Goal: Find specific page/section: Find specific page/section

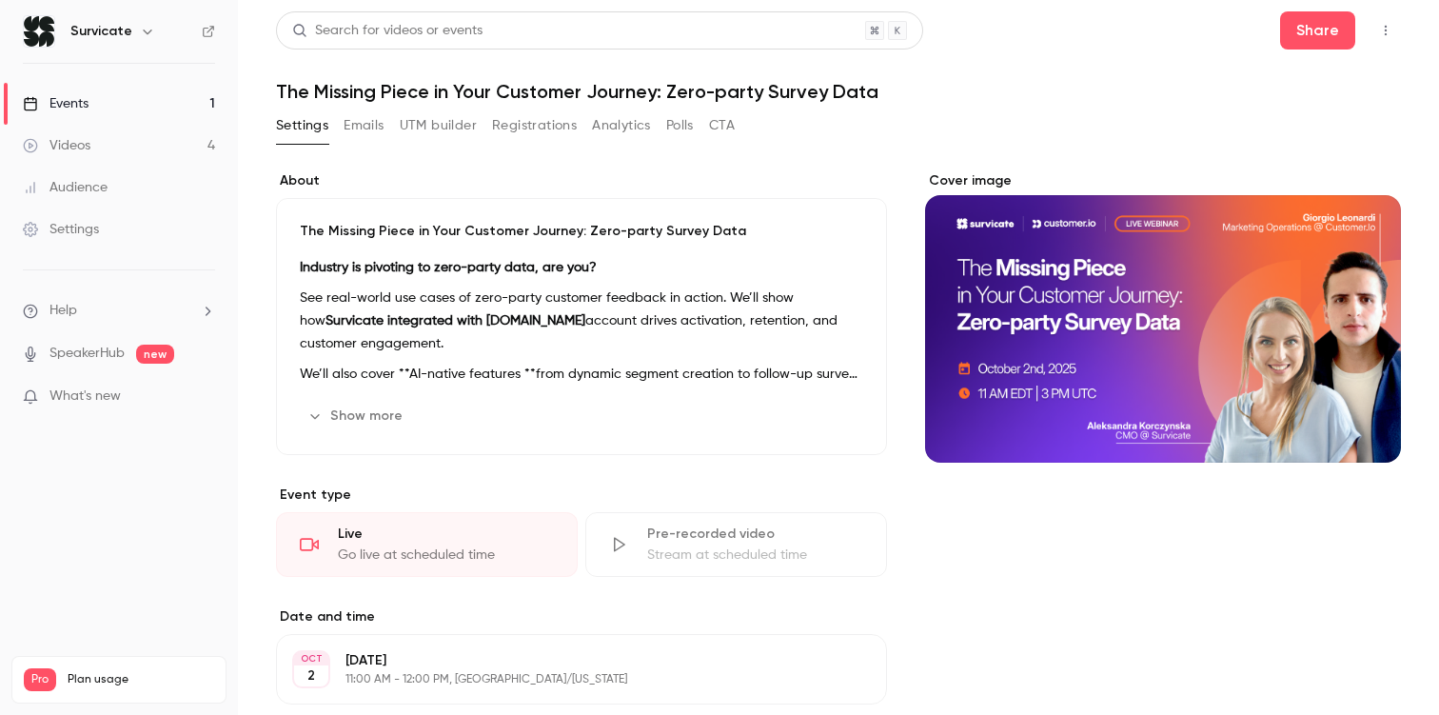
click at [119, 354] on link "SpeakerHub" at bounding box center [86, 353] width 75 height 20
click at [143, 103] on link "Events 1" at bounding box center [119, 104] width 238 height 42
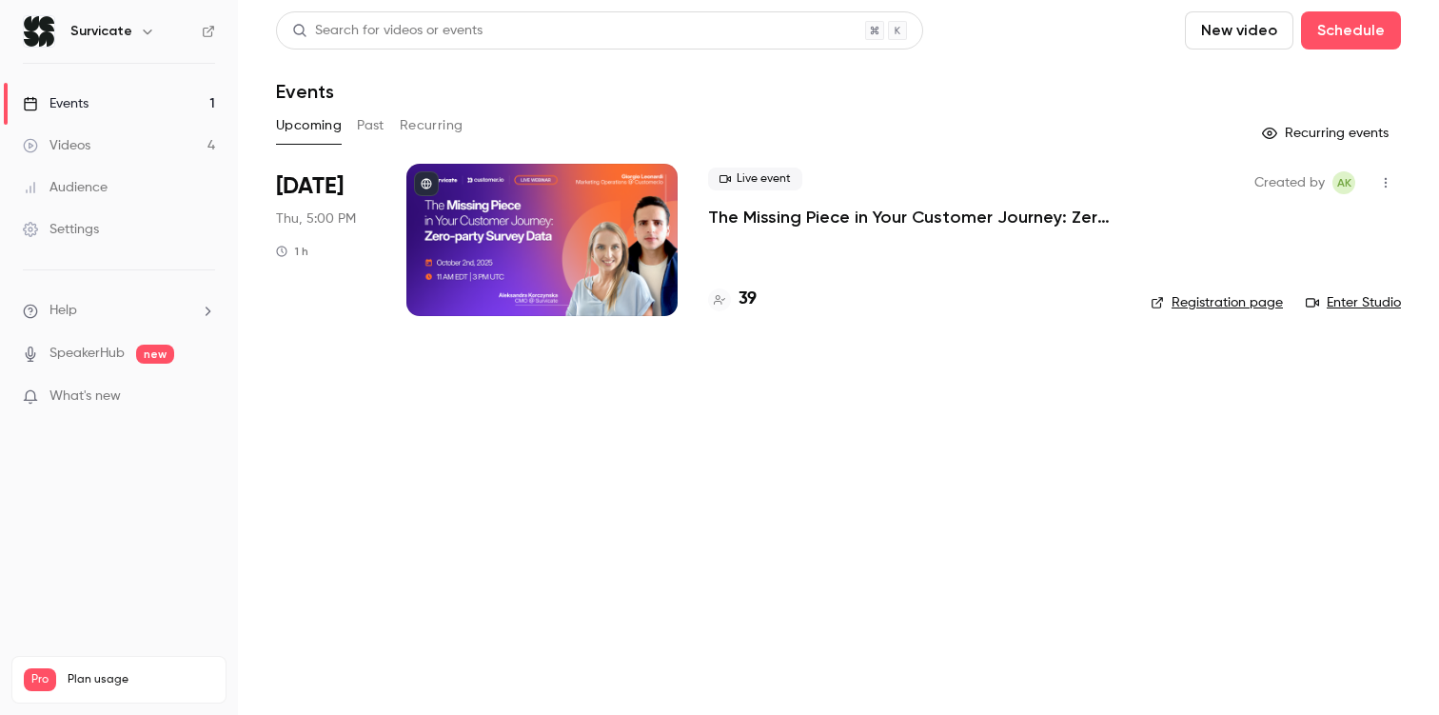
click at [753, 297] on h4 "39" at bounding box center [747, 299] width 18 height 26
